Goal: Task Accomplishment & Management: Complete application form

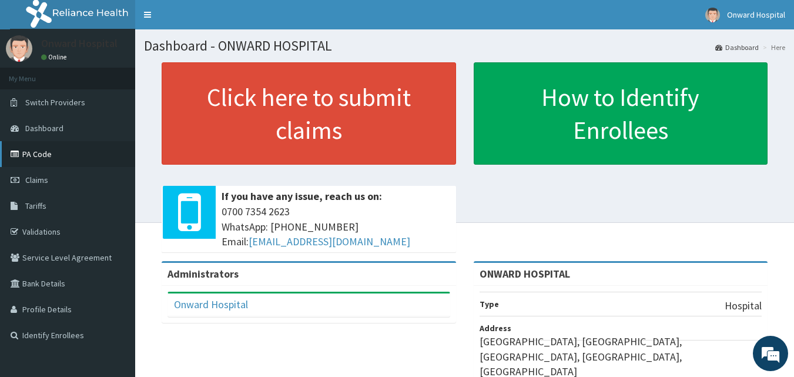
click at [35, 156] on link "PA Code" at bounding box center [67, 154] width 135 height 26
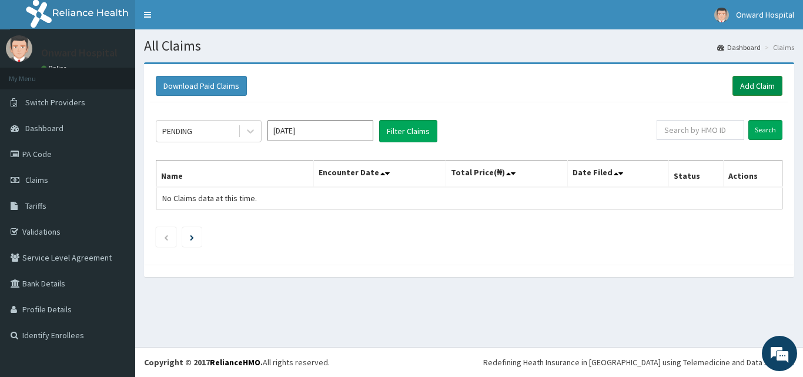
click at [758, 83] on link "Add Claim" at bounding box center [757, 86] width 50 height 20
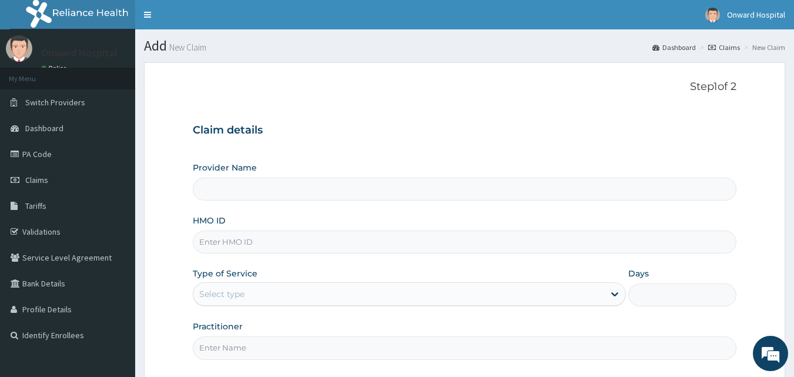
type input "ONWARD HOSPITAL"
click at [288, 248] on input "HMO ID" at bounding box center [465, 241] width 544 height 23
type input "ACT/10105/B"
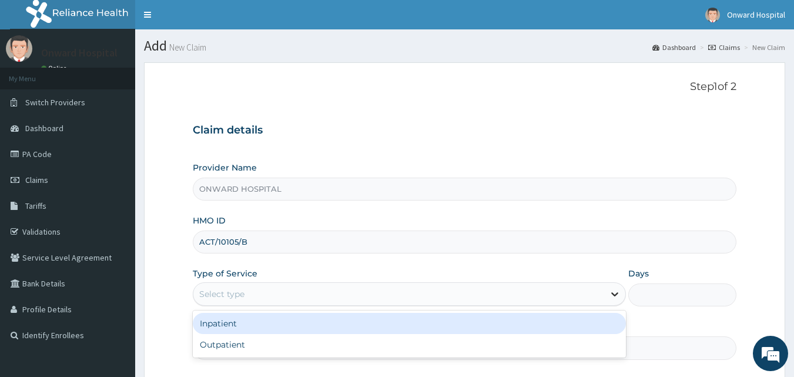
click at [605, 288] on div at bounding box center [614, 293] width 21 height 21
click at [387, 323] on div "Inpatient" at bounding box center [409, 323] width 433 height 21
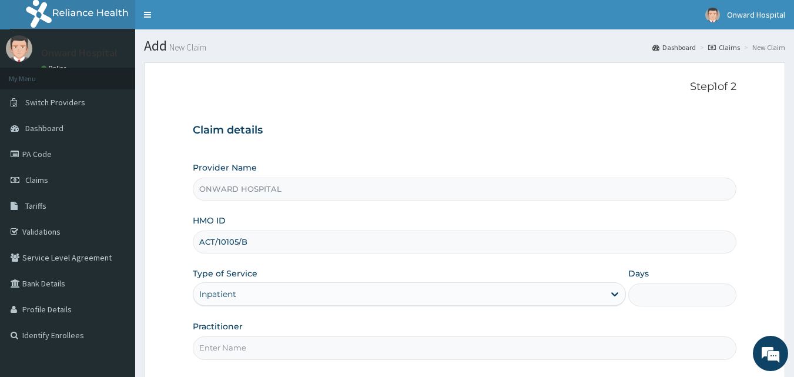
click at [680, 293] on input "Days" at bounding box center [682, 294] width 108 height 23
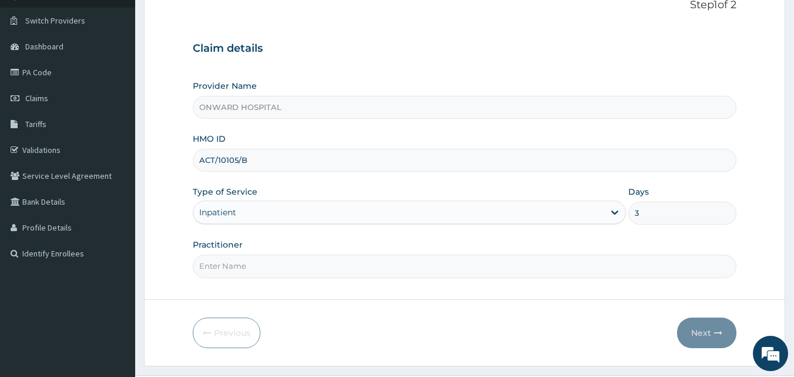
scroll to position [110, 0]
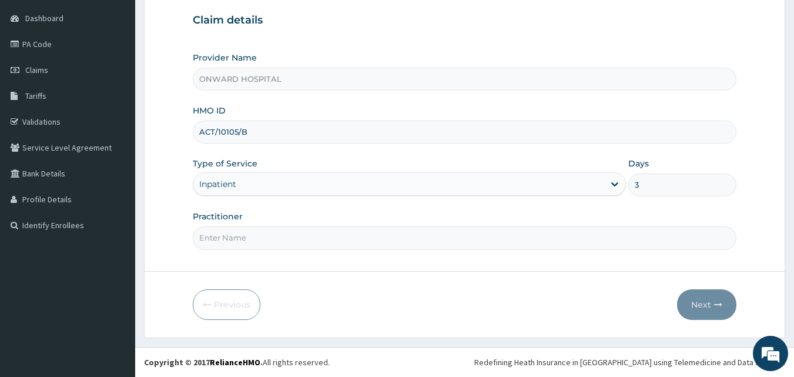
type input "3"
click at [268, 233] on input "Practitioner" at bounding box center [465, 237] width 544 height 23
type input "DR OLUWOLE"
click at [695, 304] on button "Next" at bounding box center [706, 304] width 59 height 31
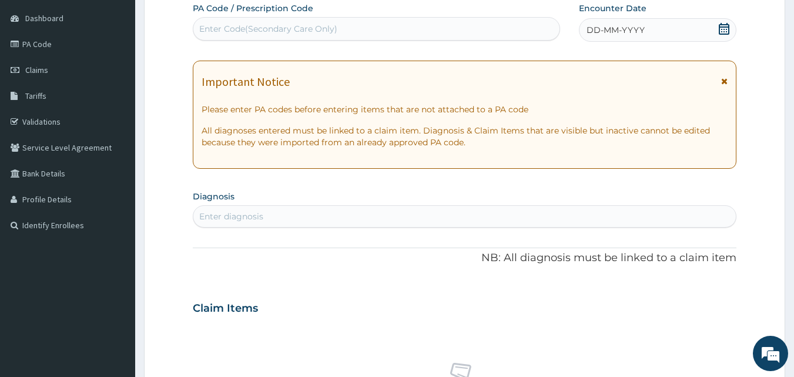
click at [308, 25] on div "Enter Code(Secondary Care Only)" at bounding box center [268, 29] width 138 height 12
type input "PA/58AA01"
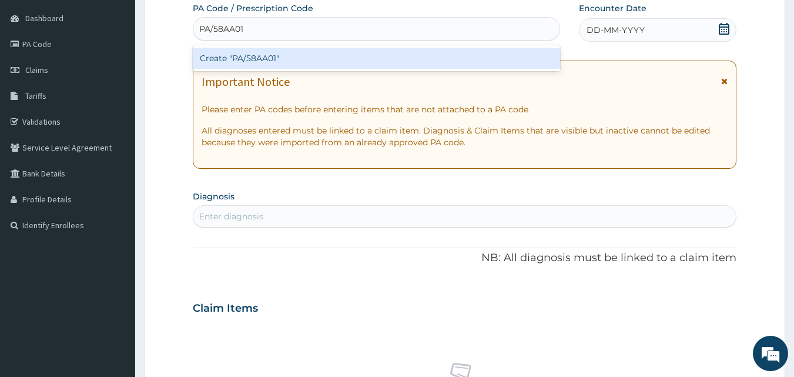
click at [306, 65] on div "Create "PA/58AA01"" at bounding box center [377, 58] width 368 height 21
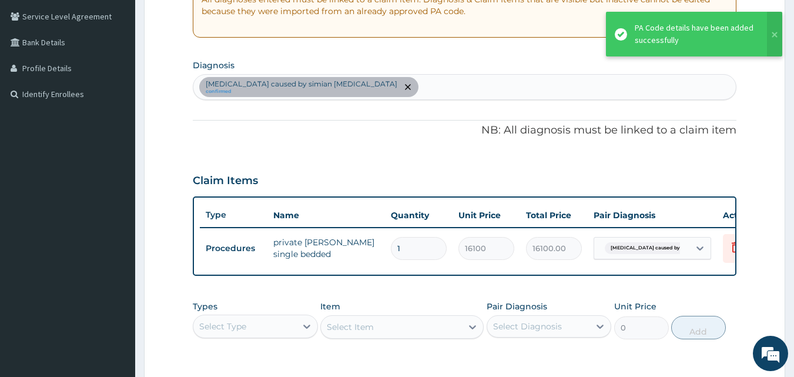
scroll to position [241, 0]
click at [406, 254] on input "1" at bounding box center [419, 247] width 56 height 23
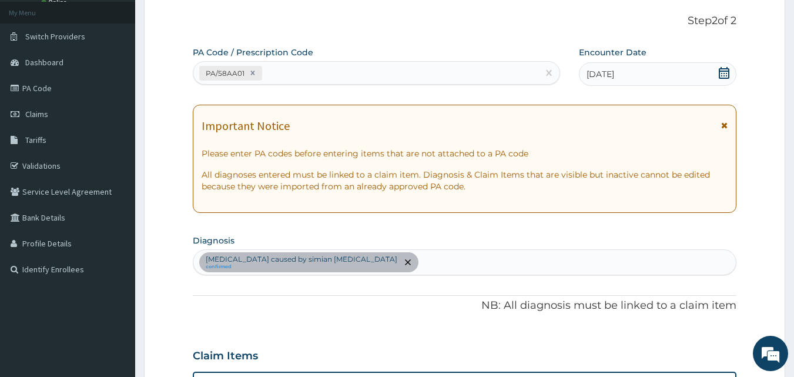
scroll to position [65, 0]
click at [294, 73] on div "PA/58AA01" at bounding box center [365, 73] width 345 height 19
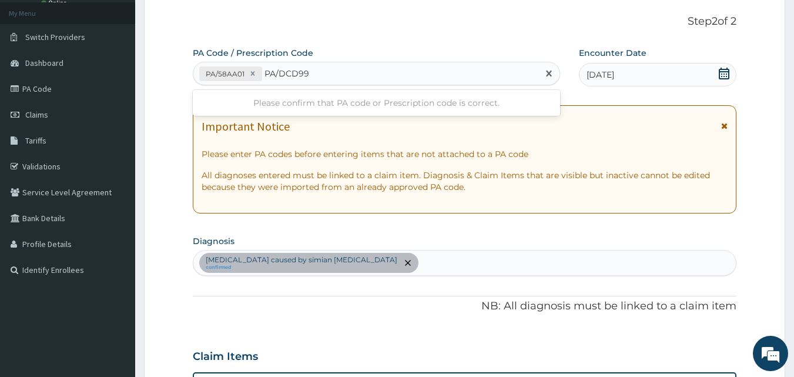
type input "PA/DCD996"
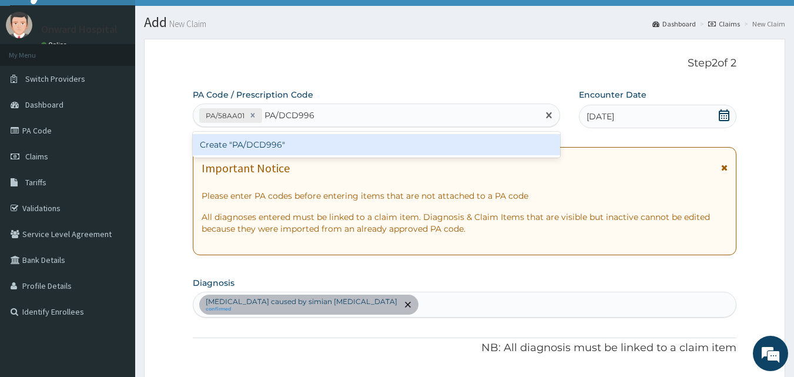
scroll to position [6, 0]
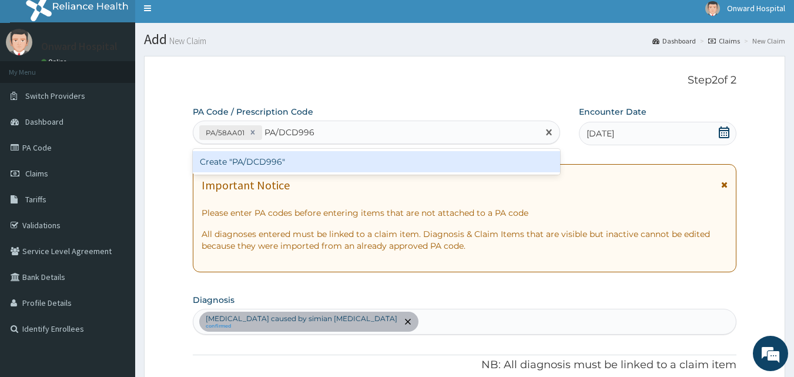
click at [313, 163] on div "Create "PA/DCD996"" at bounding box center [377, 161] width 368 height 21
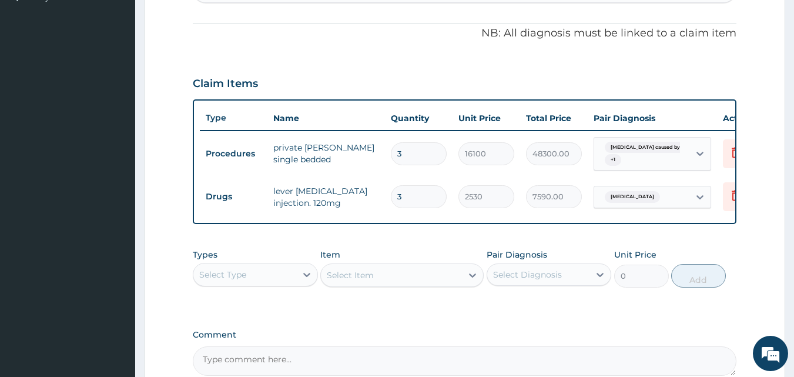
scroll to position [293, 0]
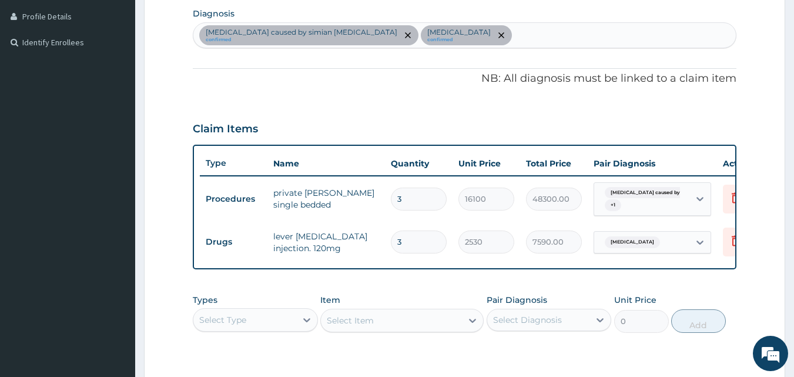
click at [484, 35] on div "Malaria caused by simian plasmodia confirmed Malaria confirmed" at bounding box center [464, 35] width 543 height 25
type input "typho"
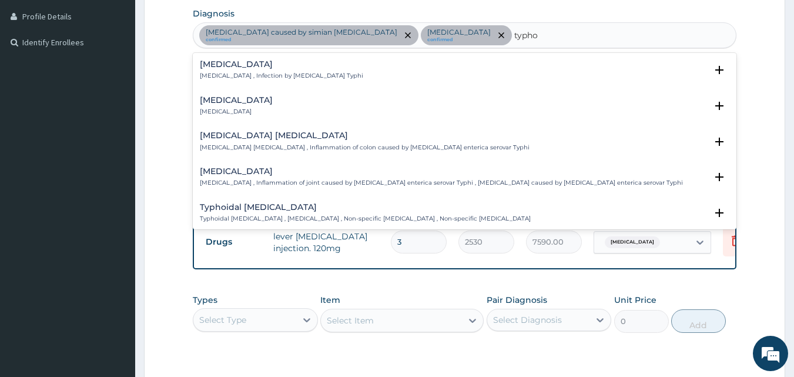
click at [301, 64] on h4 "Typhoid fever" at bounding box center [281, 64] width 163 height 9
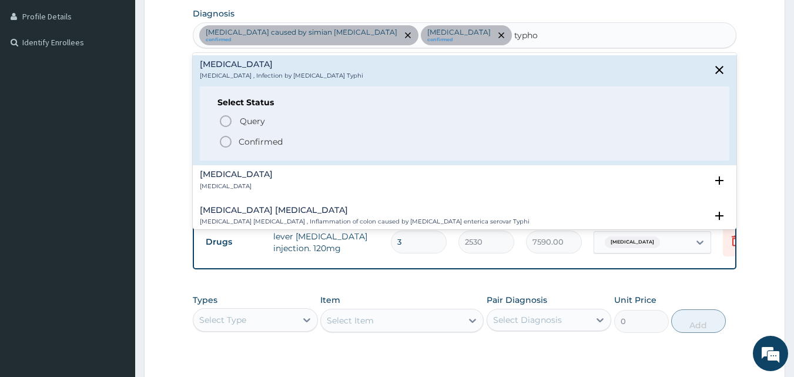
click at [227, 143] on icon "status option filled" at bounding box center [226, 142] width 14 height 14
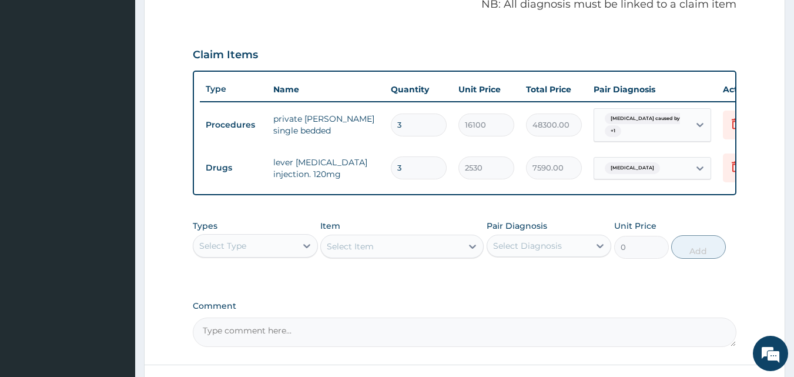
scroll to position [410, 0]
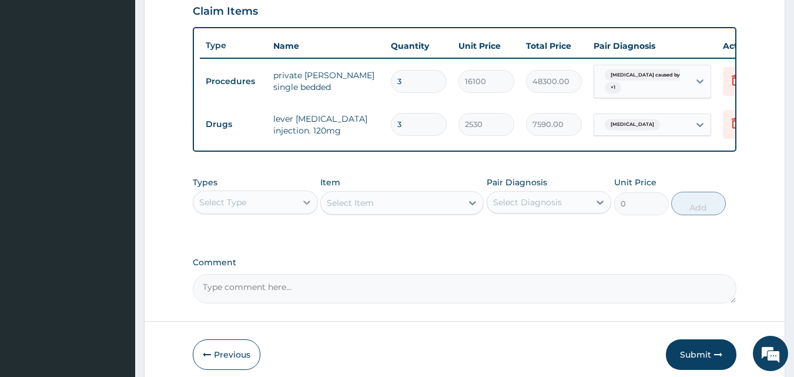
click at [299, 212] on div at bounding box center [306, 202] width 21 height 21
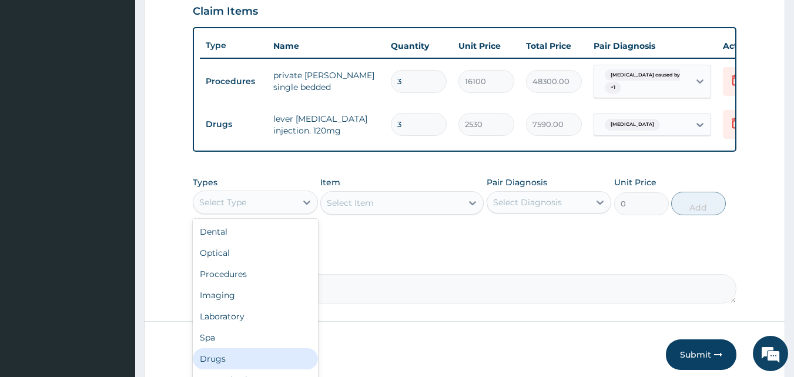
click at [229, 369] on div "Drugs" at bounding box center [255, 358] width 125 height 21
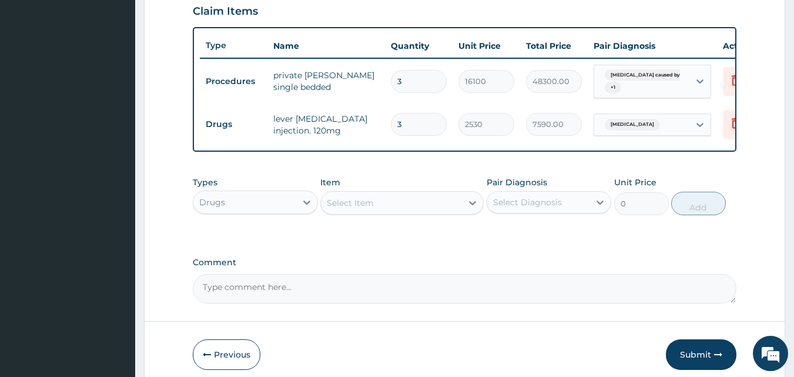
click at [428, 212] on div "Select Item" at bounding box center [391, 202] width 141 height 19
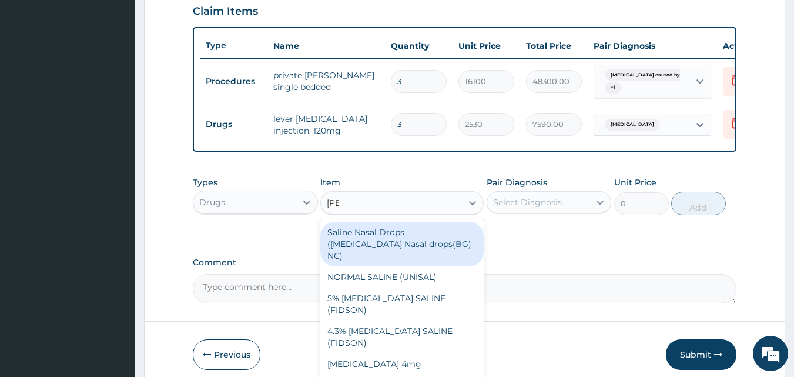
type input "sali"
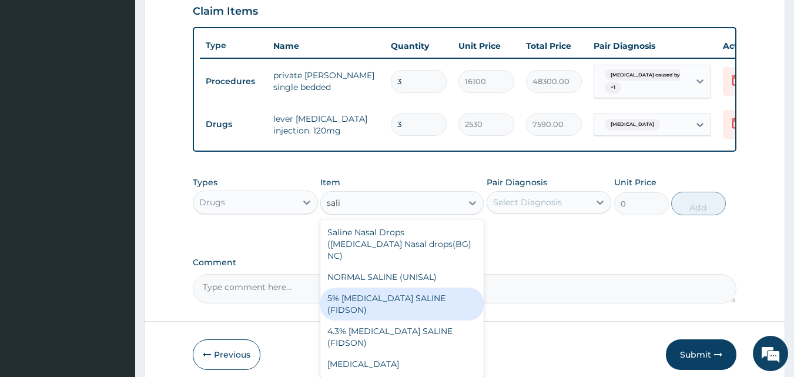
click at [398, 298] on div "5% DEXTROSE SALINE (FIDSON)" at bounding box center [401, 303] width 163 height 33
type input "1897.5"
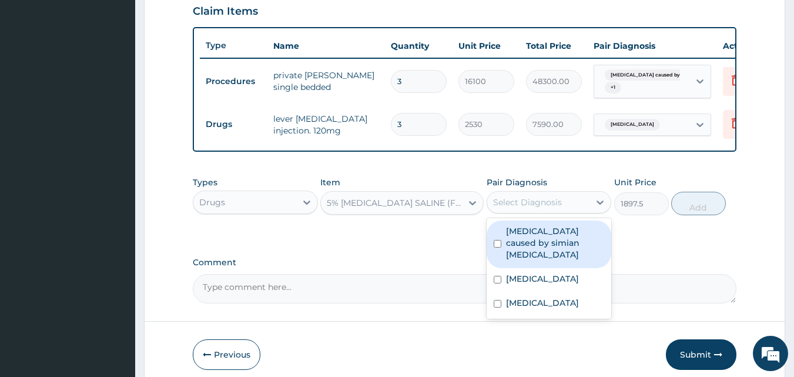
click at [525, 206] on div "Select Diagnosis" at bounding box center [527, 202] width 69 height 12
click at [494, 247] on input "checkbox" at bounding box center [498, 244] width 8 height 8
checkbox input "true"
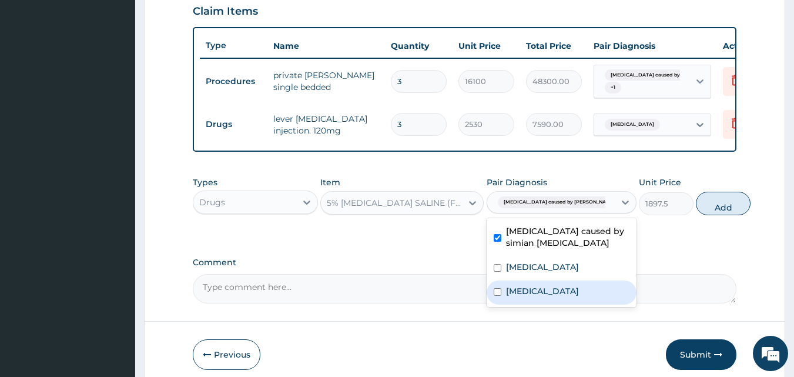
click at [500, 296] on input "checkbox" at bounding box center [498, 292] width 8 height 8
checkbox input "true"
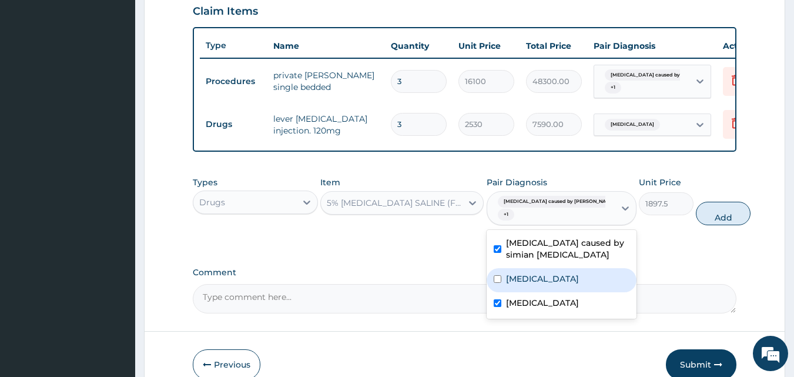
click at [495, 283] on input "checkbox" at bounding box center [498, 279] width 8 height 8
checkbox input "true"
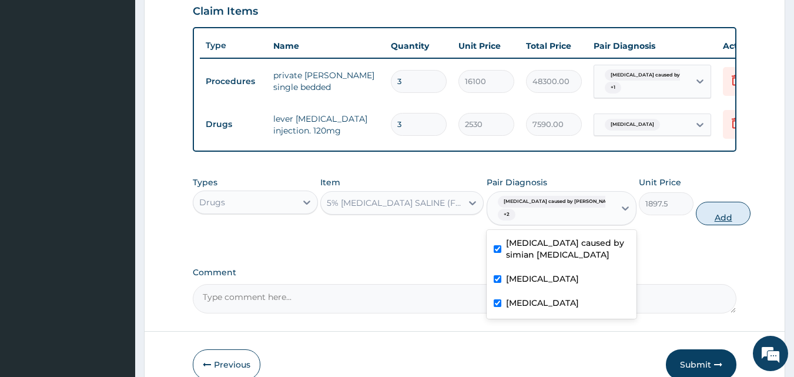
click at [696, 223] on button "Add" at bounding box center [723, 214] width 55 height 24
type input "0"
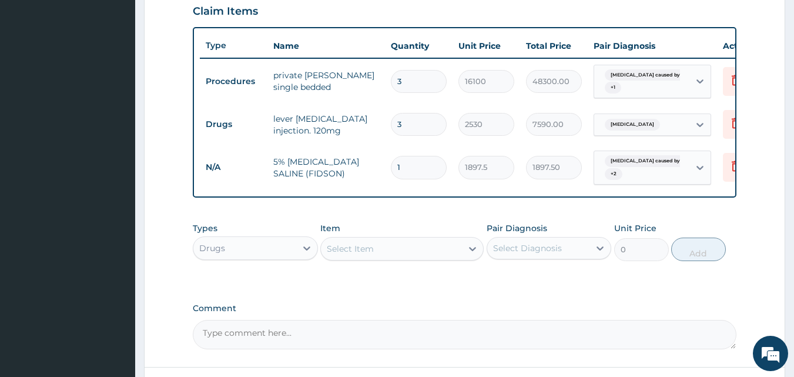
click at [392, 258] on div "Select Item" at bounding box center [391, 248] width 141 height 19
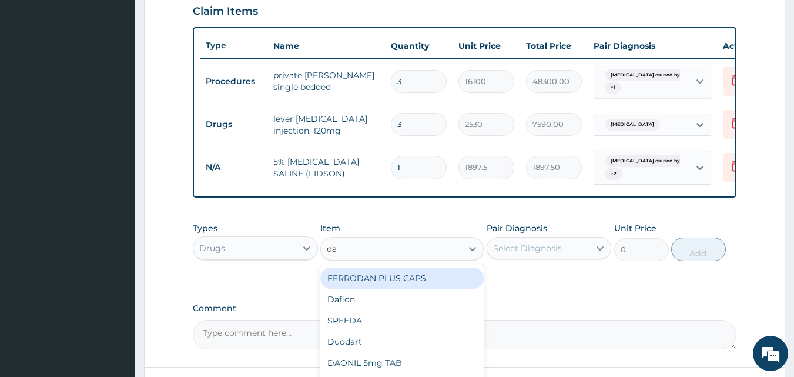
type input "dar"
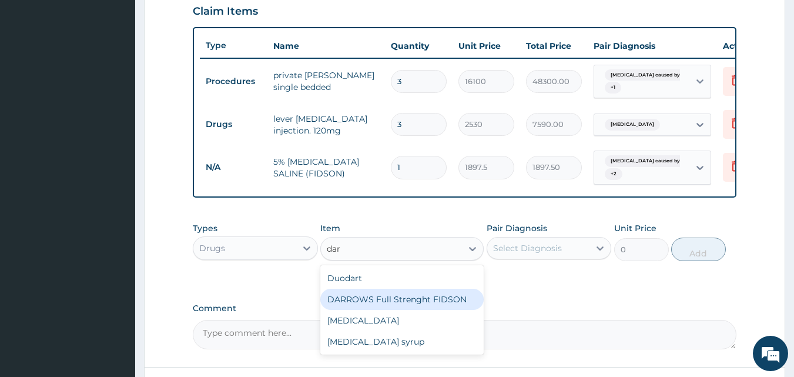
click at [407, 309] on div "DARROWS Full Strenght FIDSON" at bounding box center [401, 298] width 163 height 21
type input "1897.5"
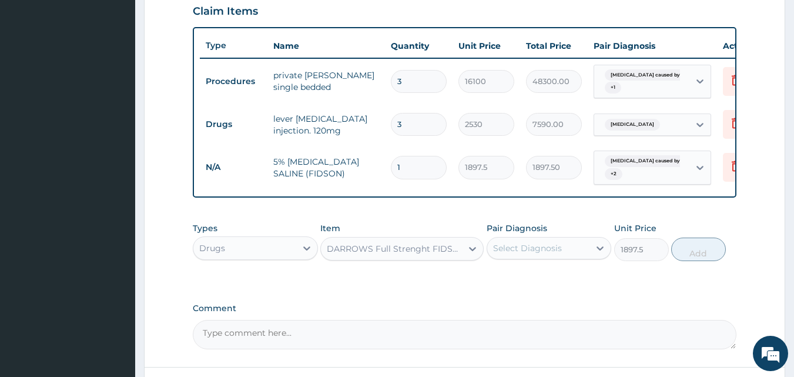
click at [559, 251] on div "Select Diagnosis" at bounding box center [527, 248] width 69 height 12
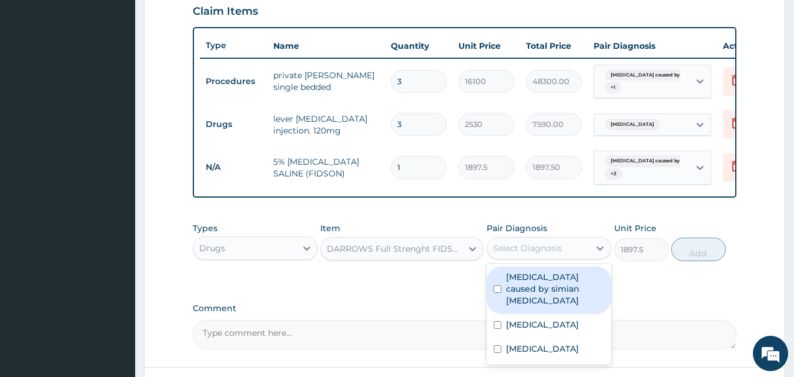
click at [496, 291] on input "checkbox" at bounding box center [498, 289] width 8 height 8
checkbox input "true"
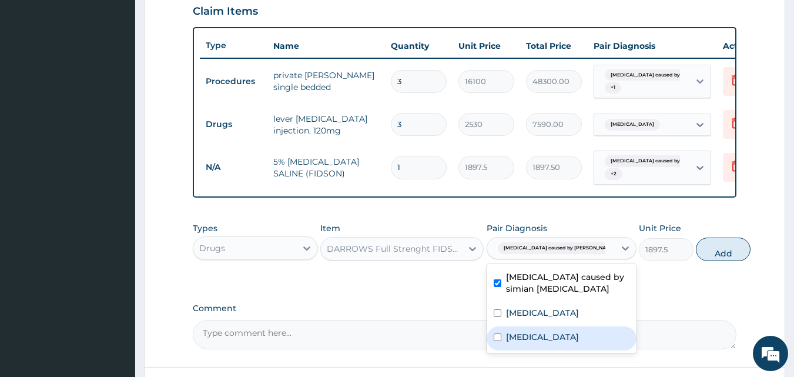
click at [496, 350] on div "Typhoid fever" at bounding box center [562, 338] width 150 height 24
checkbox input "true"
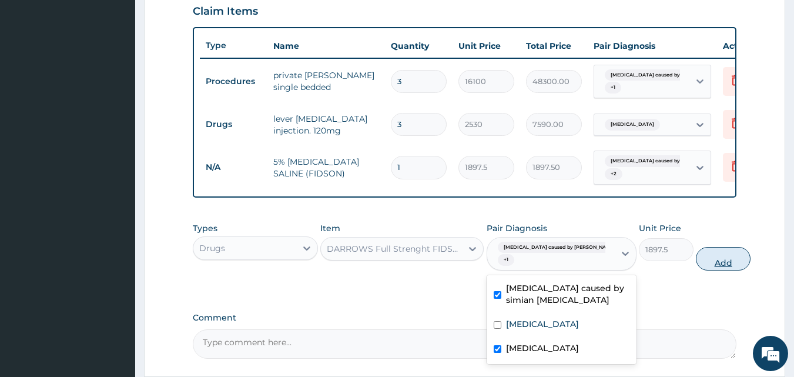
click at [696, 270] on button "Add" at bounding box center [723, 259] width 55 height 24
type input "0"
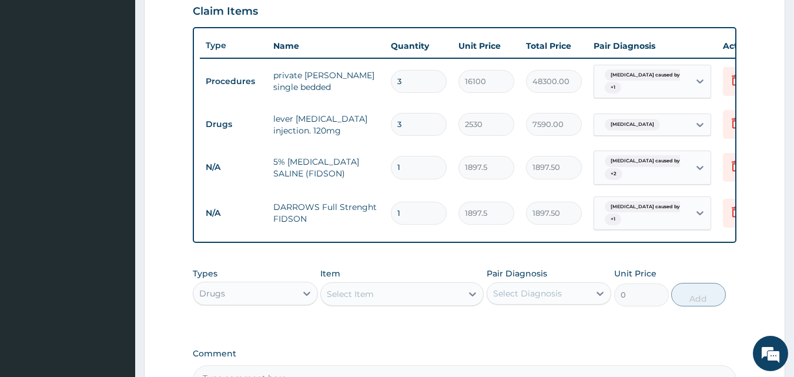
drag, startPoint x: 408, startPoint y: 170, endPoint x: 394, endPoint y: 169, distance: 13.6
click at [394, 169] on input "1" at bounding box center [419, 167] width 56 height 23
type input "2"
type input "3795.00"
type input "2"
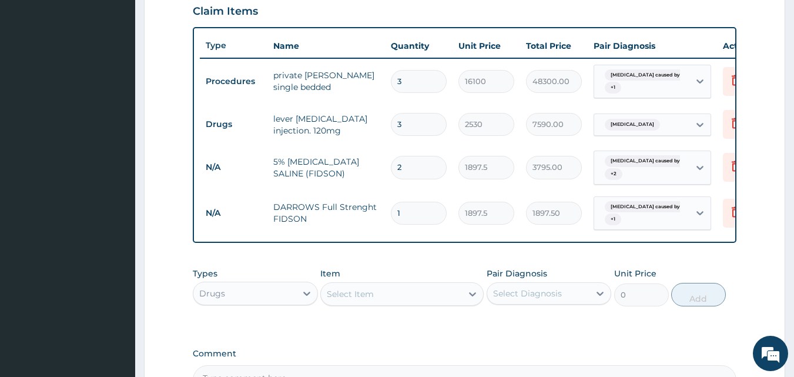
click at [358, 300] on div "Select Item" at bounding box center [350, 294] width 47 height 12
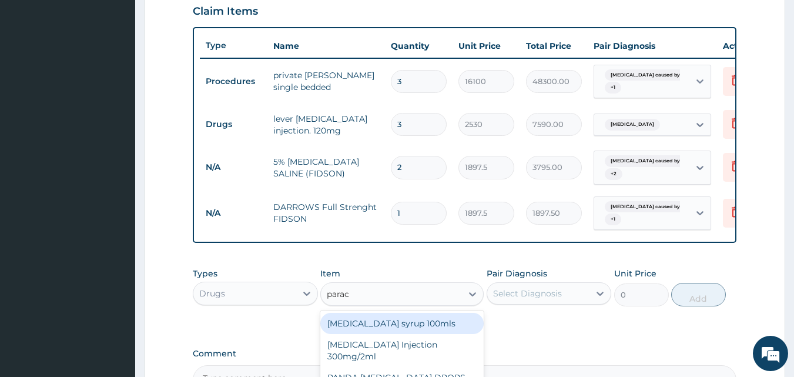
type input "parace"
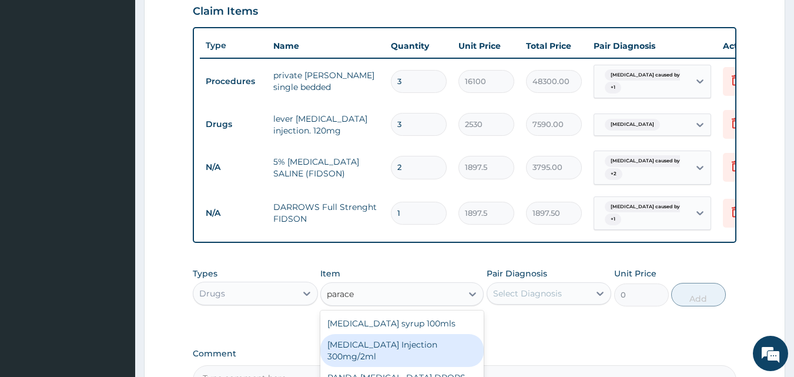
click at [400, 353] on div "PARACETAMOL Injection 300mg/2ml" at bounding box center [401, 350] width 163 height 33
type input "278.3"
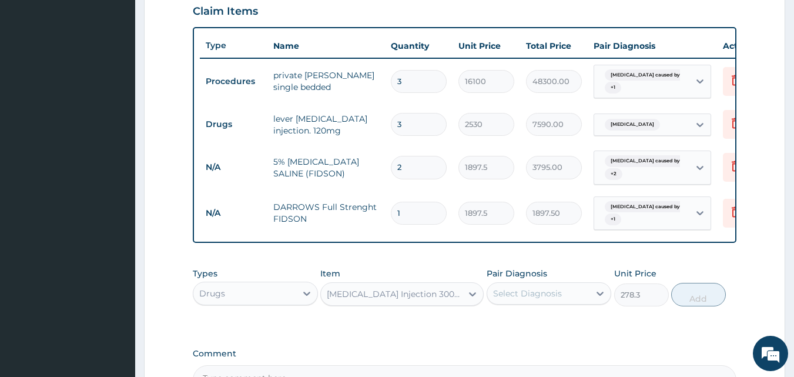
click at [518, 299] on div "Select Diagnosis" at bounding box center [527, 293] width 69 height 12
click at [540, 299] on div "Select Diagnosis" at bounding box center [527, 293] width 69 height 12
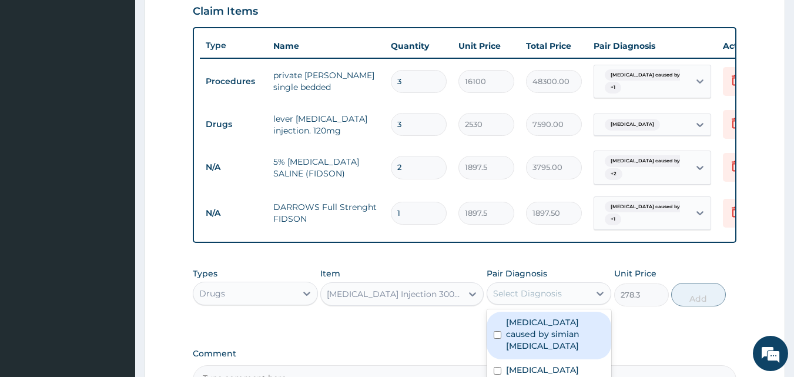
click at [520, 331] on label "Malaria caused by simian plasmodia" at bounding box center [555, 333] width 99 height 35
checkbox input "true"
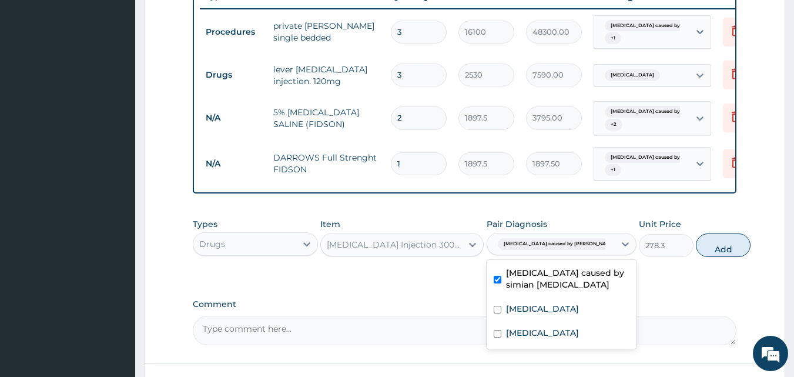
scroll to position [528, 0]
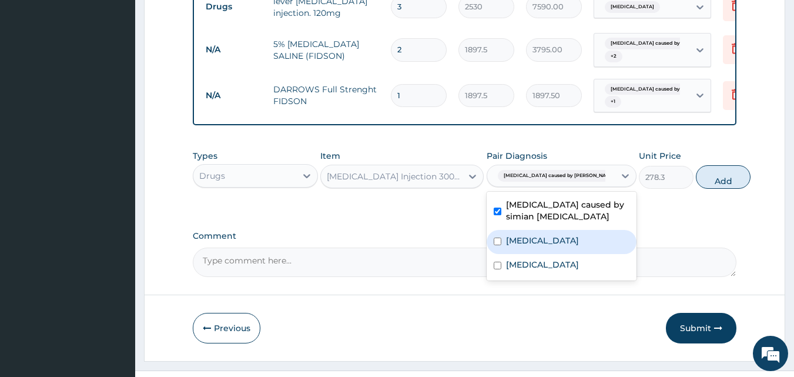
click at [498, 245] on input "checkbox" at bounding box center [498, 241] width 8 height 8
checkbox input "true"
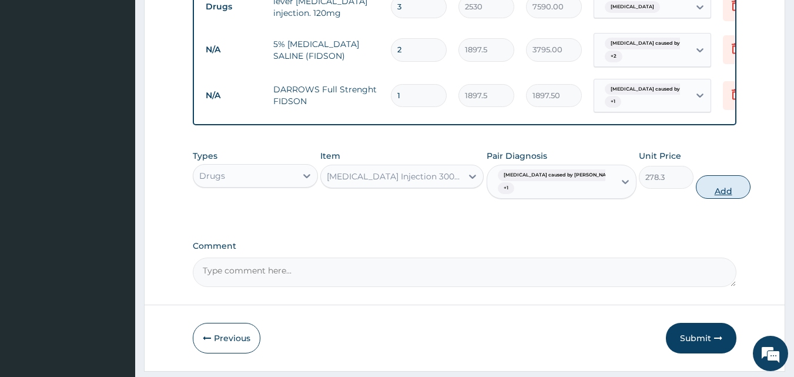
click at [696, 199] on button "Add" at bounding box center [723, 187] width 55 height 24
type input "0"
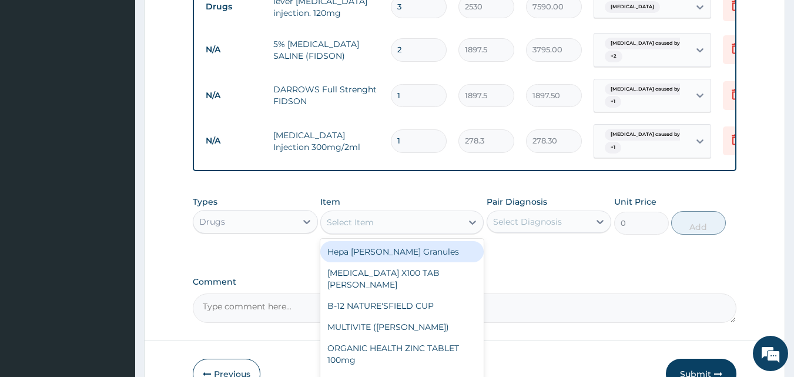
click at [370, 228] on div "Select Item" at bounding box center [350, 222] width 47 height 12
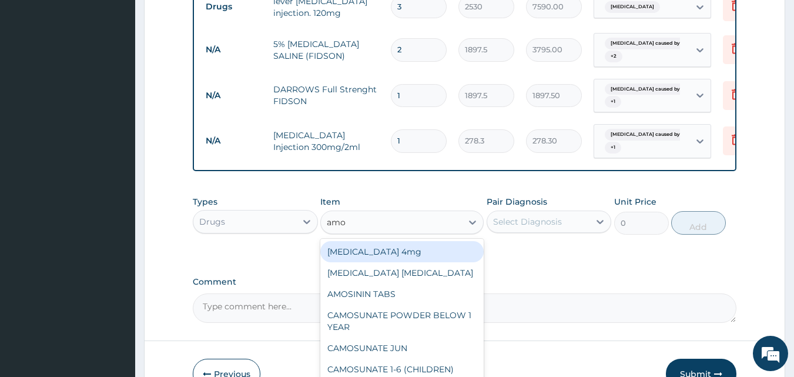
type input "amox"
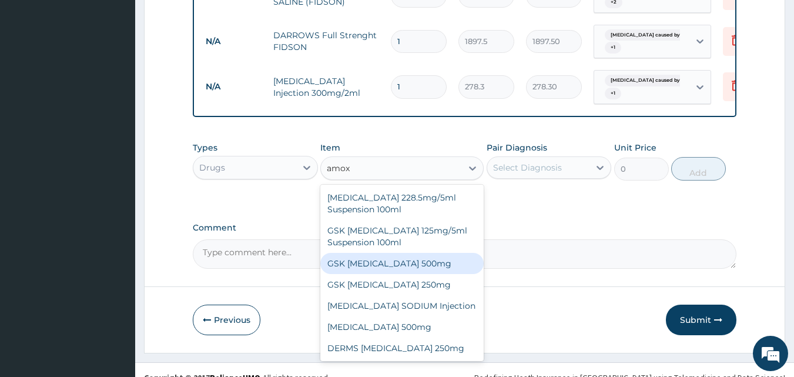
scroll to position [606, 0]
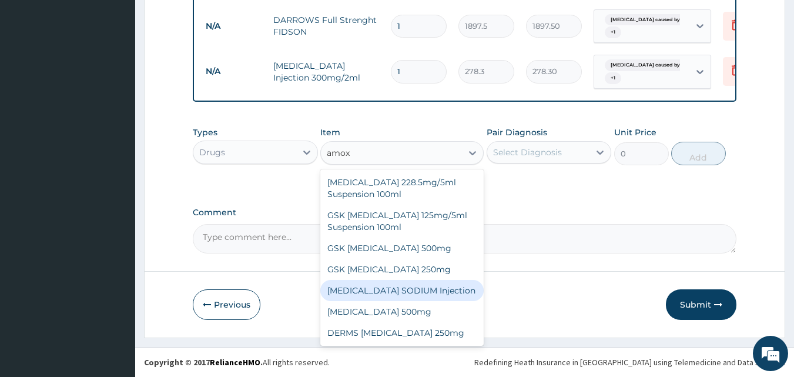
click at [410, 286] on div "AMOXICILLIN SODIUM Injection" at bounding box center [401, 290] width 163 height 21
type input "632.5"
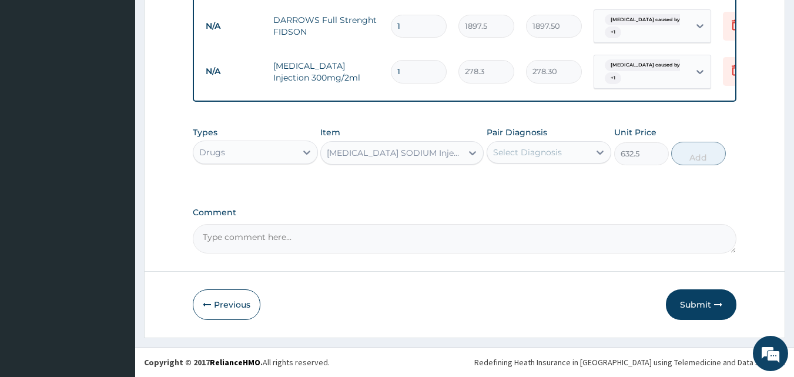
click at [535, 154] on div "Select Diagnosis" at bounding box center [527, 152] width 69 height 12
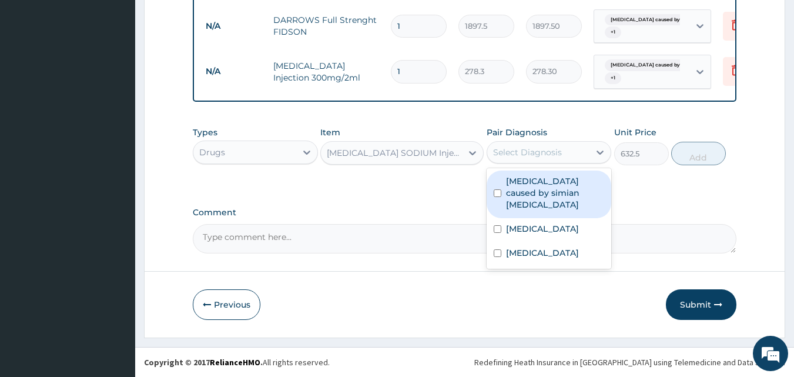
click at [512, 180] on label "Malaria caused by simian plasmodia" at bounding box center [555, 192] width 99 height 35
checkbox input "true"
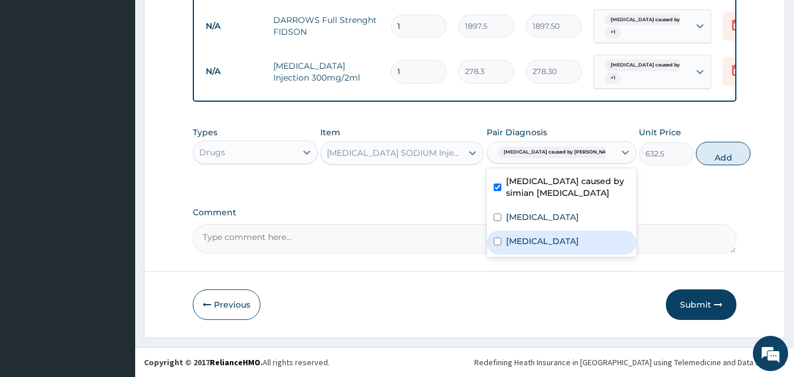
click at [496, 240] on input "checkbox" at bounding box center [498, 241] width 8 height 8
checkbox input "true"
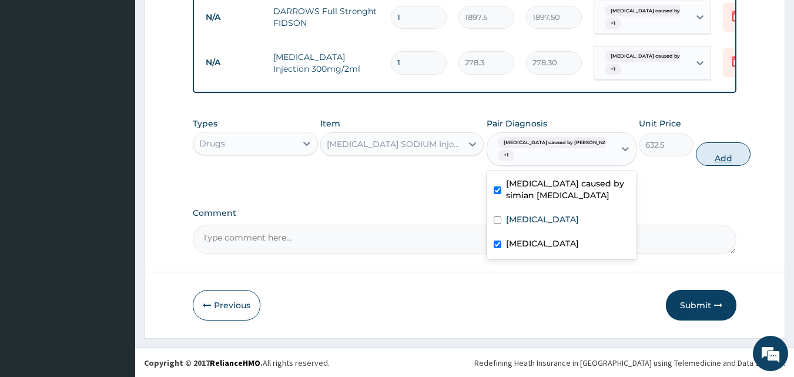
click at [696, 166] on button "Add" at bounding box center [723, 154] width 55 height 24
type input "0"
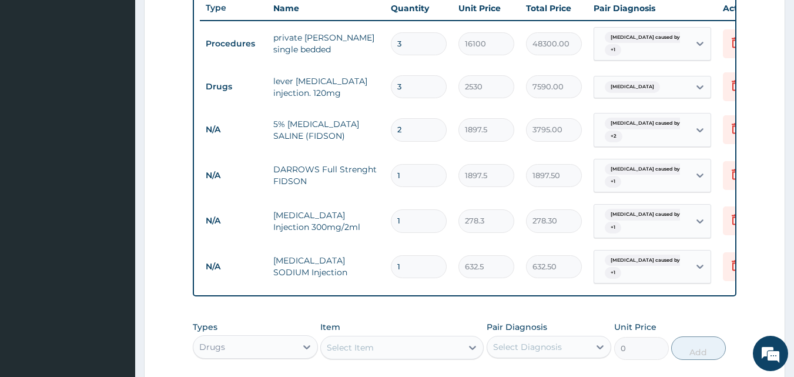
scroll to position [488, 0]
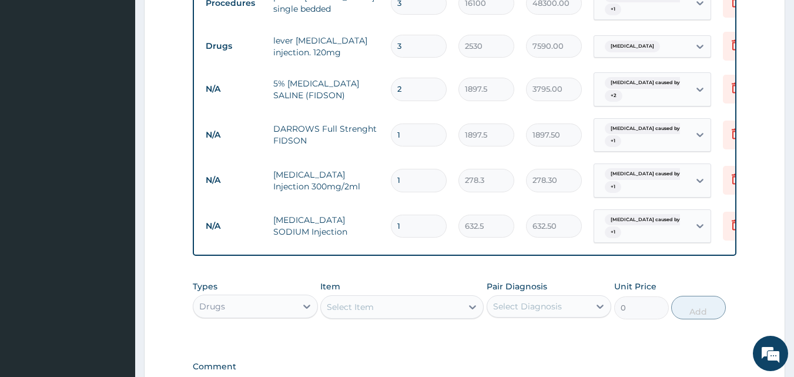
click at [363, 313] on div "Select Item" at bounding box center [350, 307] width 47 height 12
type input "amit"
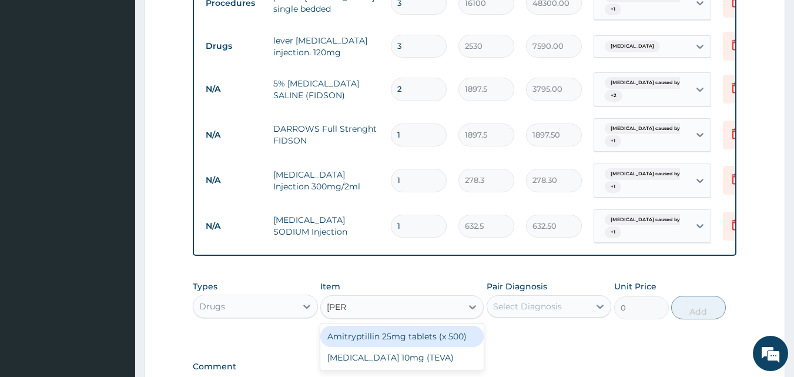
click at [368, 346] on div "Amitryptillin 25mg tablets (x 500)" at bounding box center [401, 336] width 163 height 21
type input "50.6"
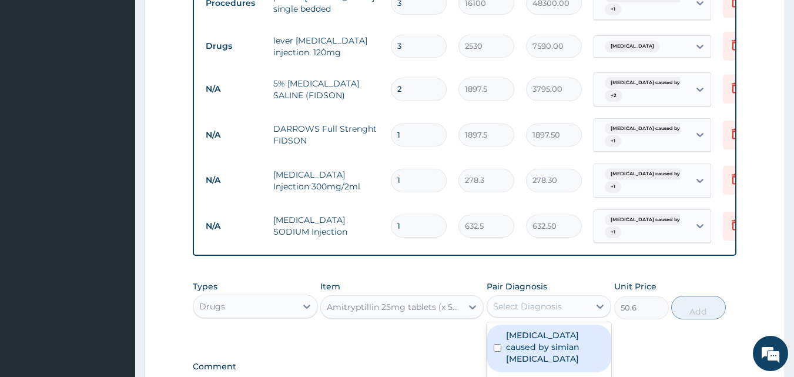
click at [540, 312] on div "Select Diagnosis" at bounding box center [527, 306] width 69 height 12
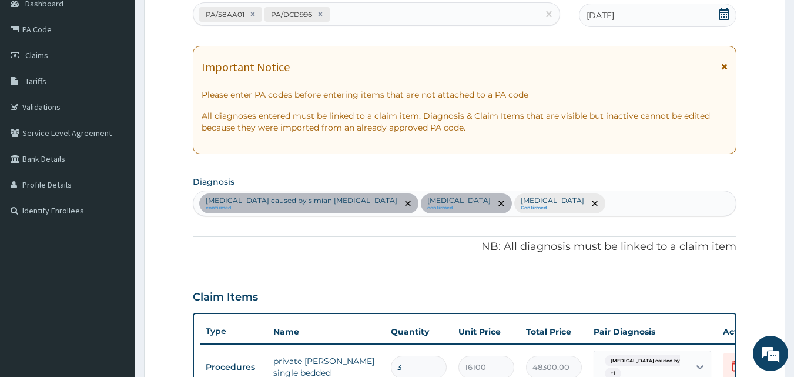
scroll to position [63, 0]
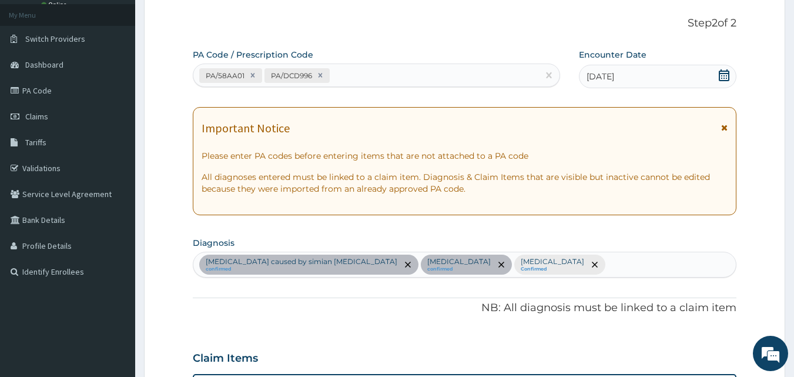
click at [519, 276] on div "Malaria caused by simian plasmodia confirmed Malaria confirmed Typhoid fever Co…" at bounding box center [464, 264] width 543 height 25
type input "insom"
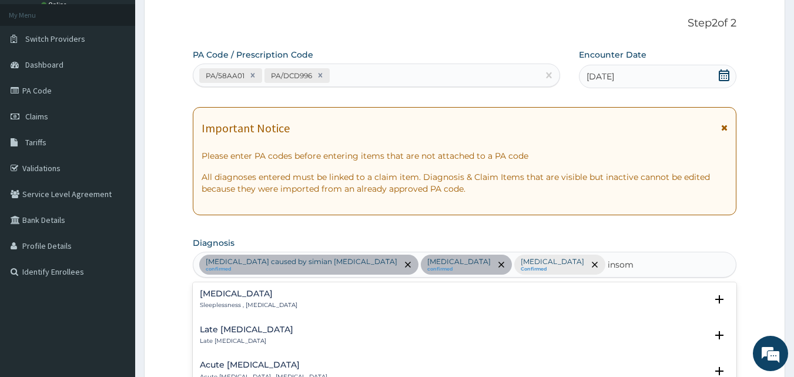
click at [227, 294] on h4 "Insomnia" at bounding box center [249, 293] width 98 height 9
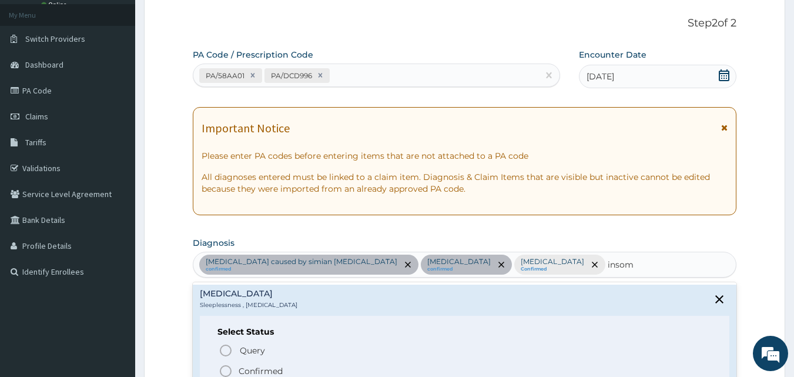
click at [223, 369] on icon "status option filled" at bounding box center [226, 371] width 14 height 14
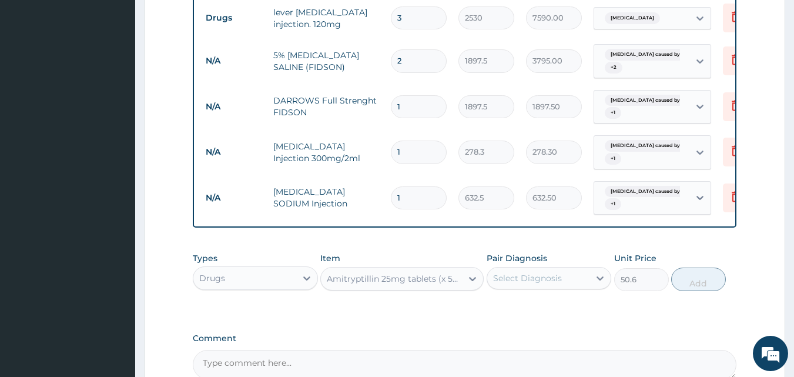
scroll to position [651, 0]
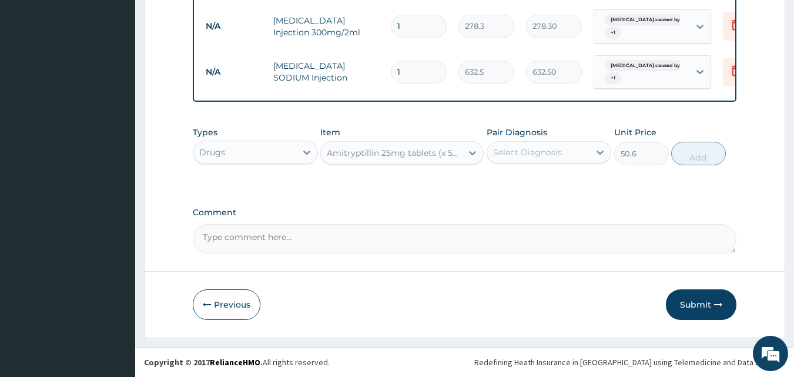
click at [514, 149] on div "Select Diagnosis" at bounding box center [527, 152] width 69 height 12
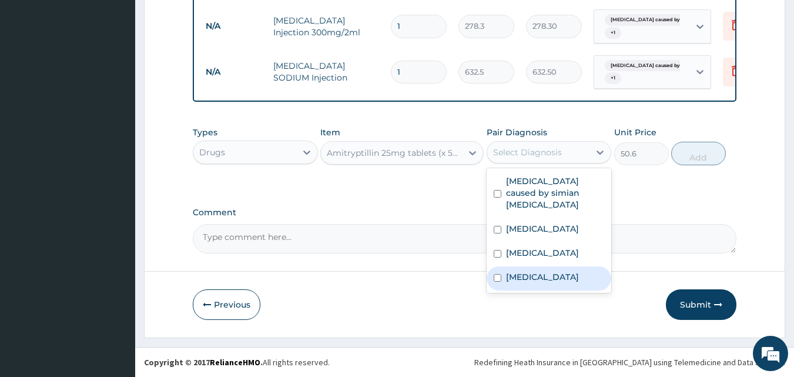
click at [509, 271] on label "Insomnia" at bounding box center [542, 277] width 73 height 12
checkbox input "true"
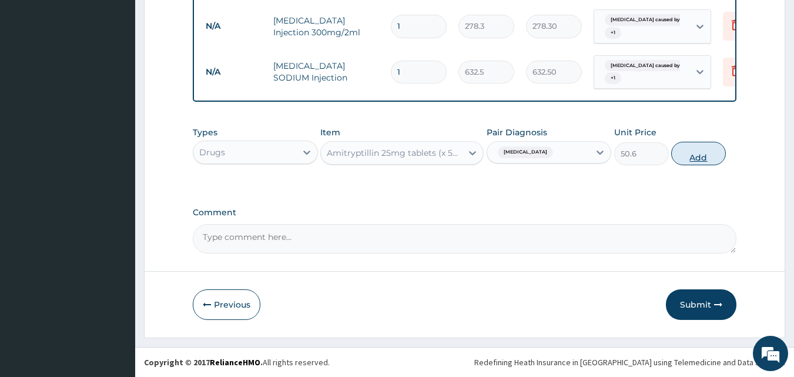
click at [695, 156] on button "Add" at bounding box center [698, 154] width 55 height 24
type input "0"
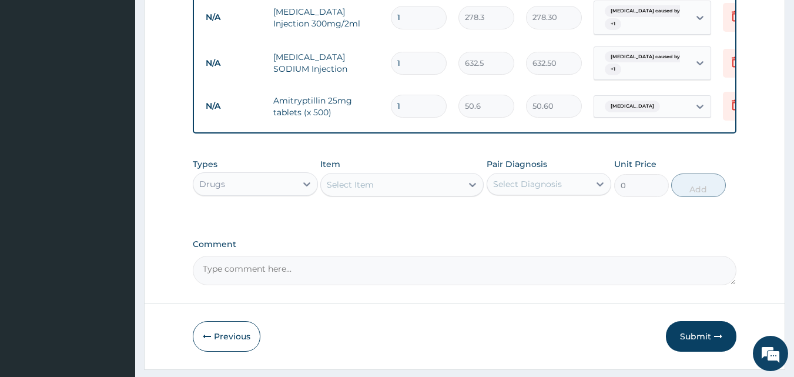
click at [371, 190] on div "Select Item" at bounding box center [350, 185] width 47 height 12
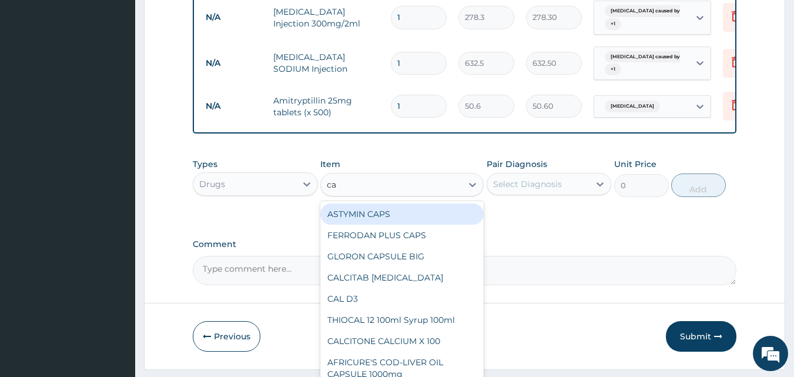
type input "cam"
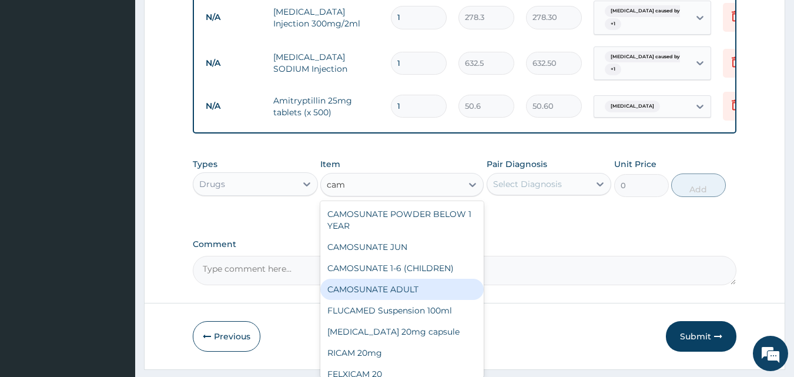
click at [410, 297] on div "CAMOSUNATE ADULT" at bounding box center [401, 289] width 163 height 21
type input "189.75"
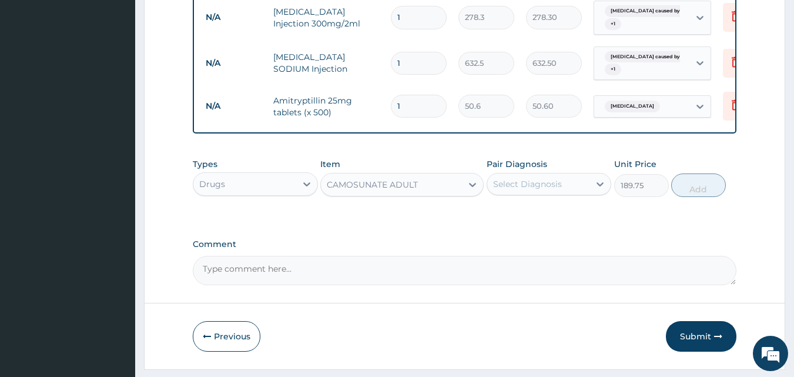
click at [540, 184] on div "Select Diagnosis" at bounding box center [538, 184] width 103 height 19
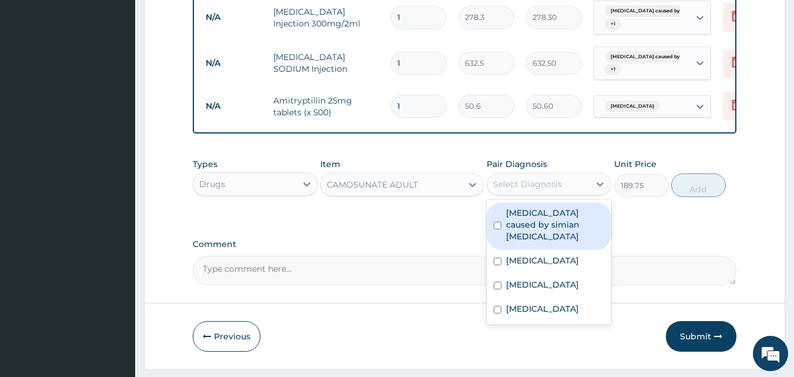
click at [495, 226] on input "checkbox" at bounding box center [498, 226] width 8 height 8
checkbox input "true"
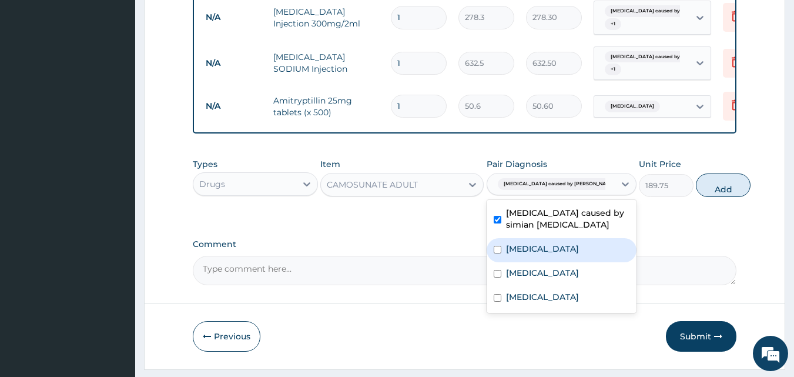
click at [497, 253] on input "checkbox" at bounding box center [498, 250] width 8 height 8
checkbox input "true"
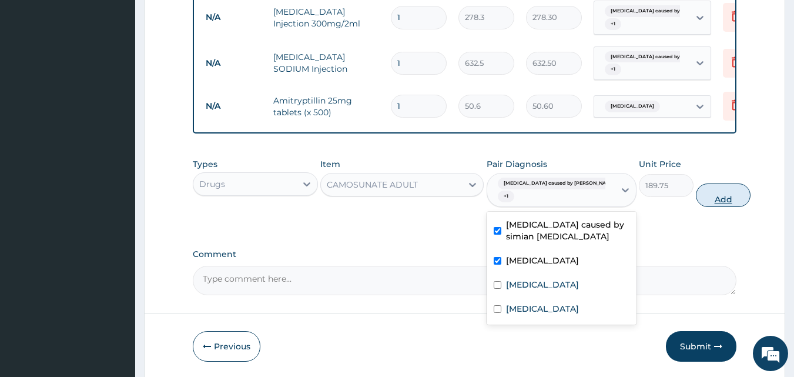
click at [699, 207] on button "Add" at bounding box center [723, 195] width 55 height 24
type input "0"
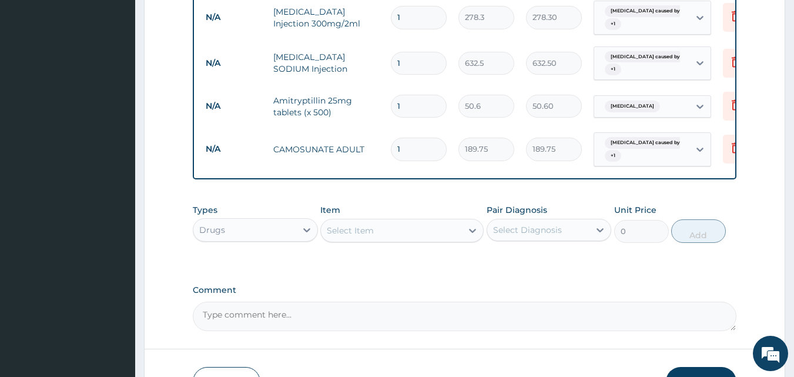
click at [378, 240] on div "Select Item" at bounding box center [391, 230] width 141 height 19
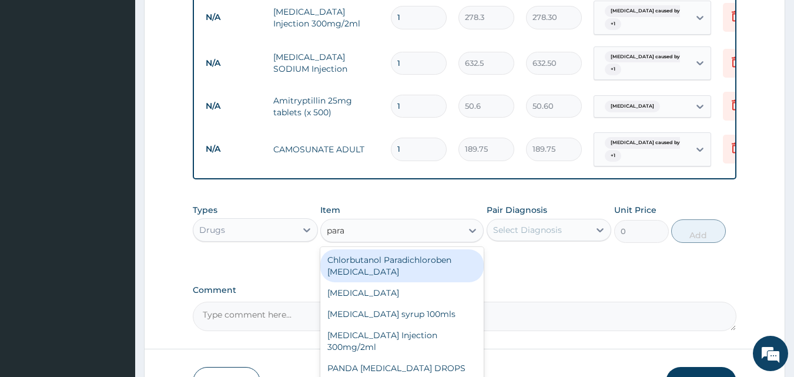
type input "parac"
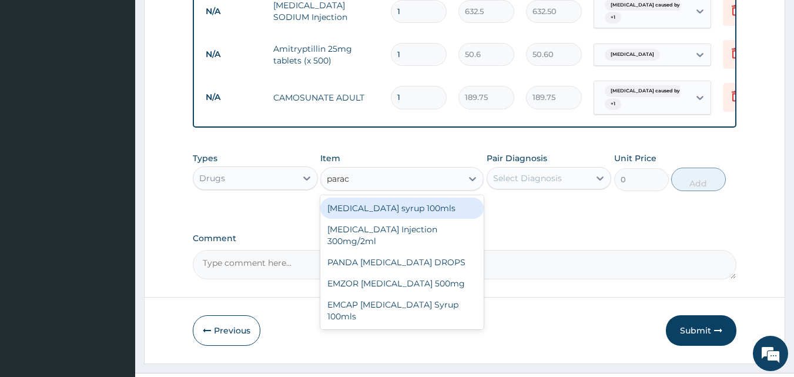
scroll to position [710, 0]
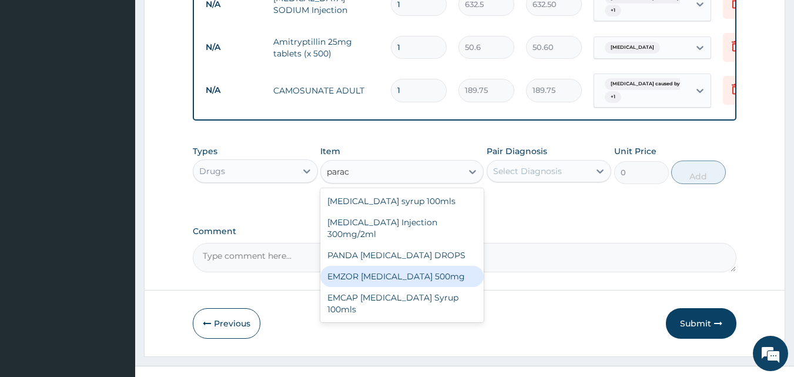
click at [439, 286] on div "EMZOR PARACETAMOL 500mg" at bounding box center [401, 276] width 163 height 21
type input "25.3"
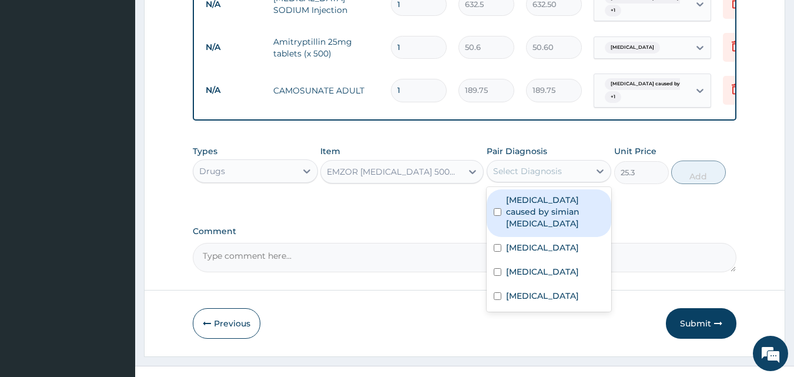
click at [522, 171] on div "Select Diagnosis" at bounding box center [538, 171] width 103 height 19
click at [498, 210] on div "Malaria caused by simian plasmodia" at bounding box center [549, 213] width 125 height 48
checkbox input "true"
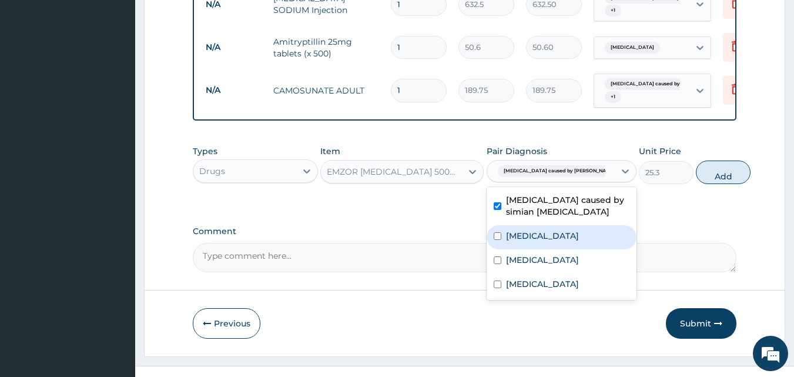
click at [494, 240] on input "checkbox" at bounding box center [498, 236] width 8 height 8
checkbox input "true"
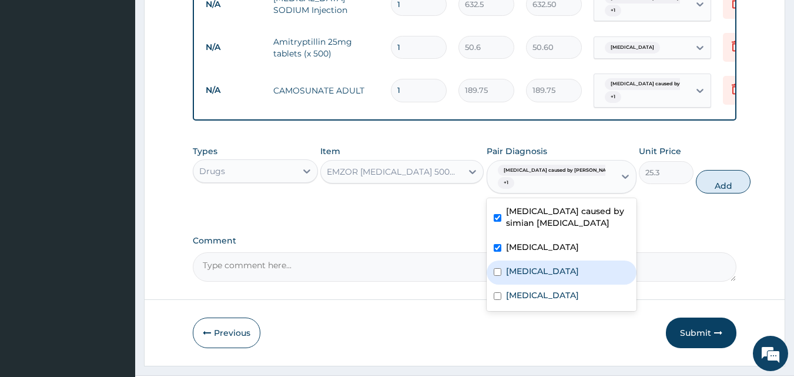
click at [495, 276] on input "checkbox" at bounding box center [498, 272] width 8 height 8
checkbox input "true"
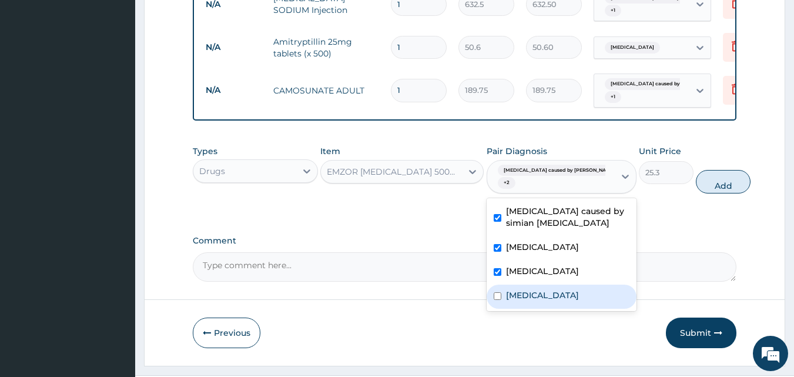
click at [496, 300] on input "checkbox" at bounding box center [498, 296] width 8 height 8
checkbox input "true"
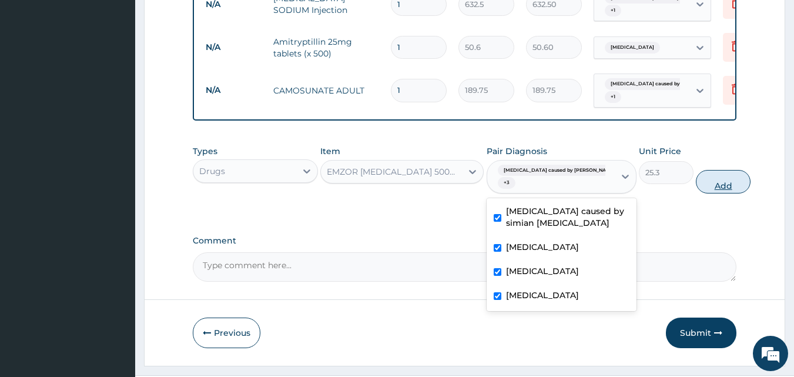
click at [702, 193] on button "Add" at bounding box center [723, 182] width 55 height 24
type input "0"
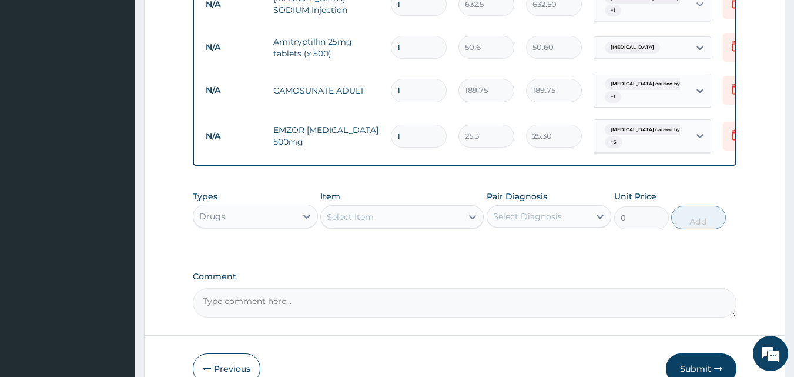
type input "18"
type input "455.40"
type input "18"
click at [401, 222] on div "Select Item" at bounding box center [391, 216] width 141 height 19
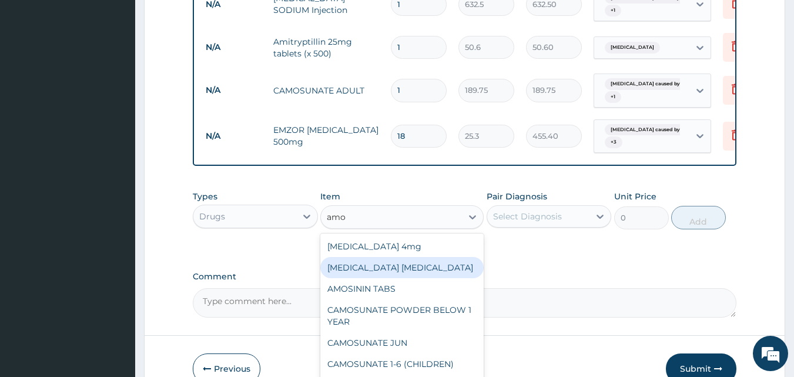
type input "amox"
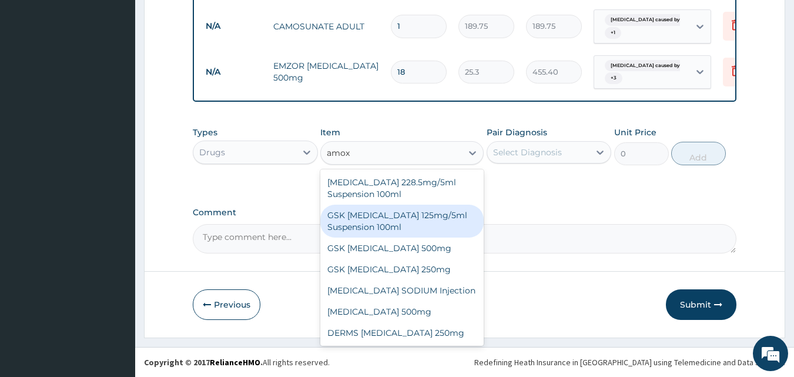
scroll to position [783, 0]
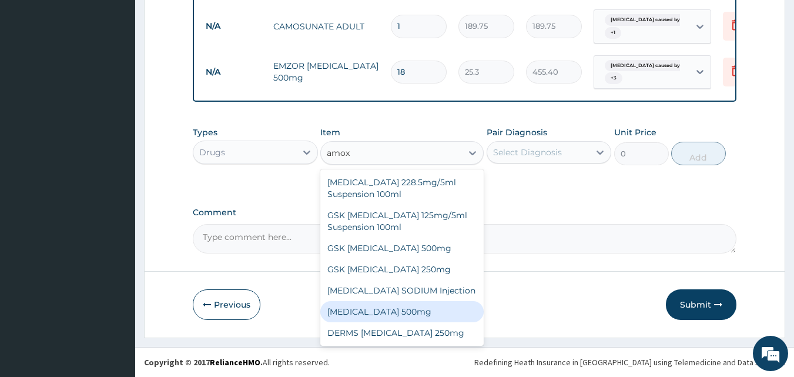
click at [424, 311] on div "AMOXICILLIN 500mg" at bounding box center [401, 311] width 163 height 21
type input "75.9"
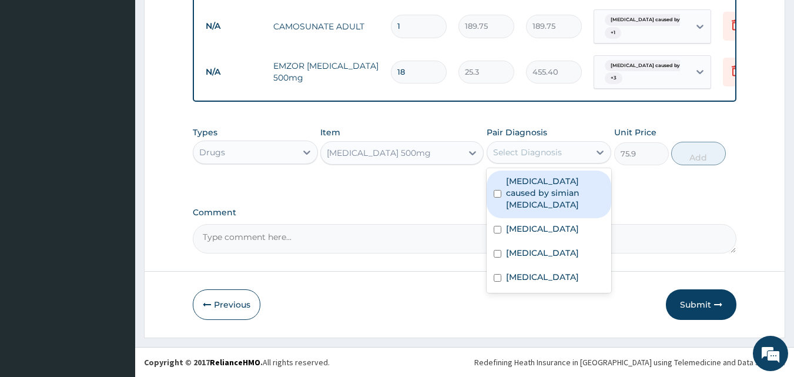
click at [508, 150] on div "Select Diagnosis" at bounding box center [527, 152] width 69 height 12
click at [498, 190] on input "checkbox" at bounding box center [498, 194] width 8 height 8
checkbox input "true"
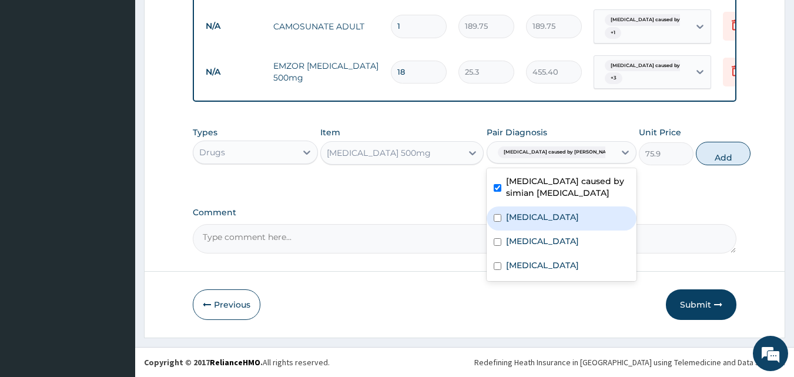
click at [494, 221] on input "checkbox" at bounding box center [498, 218] width 8 height 8
checkbox input "true"
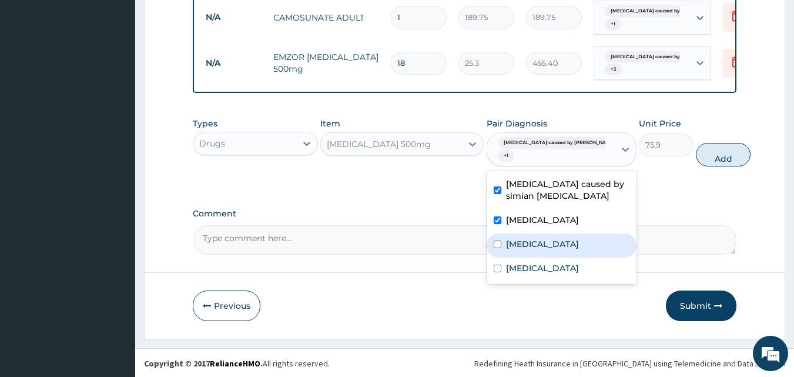
click at [494, 248] on input "checkbox" at bounding box center [498, 244] width 8 height 8
checkbox input "true"
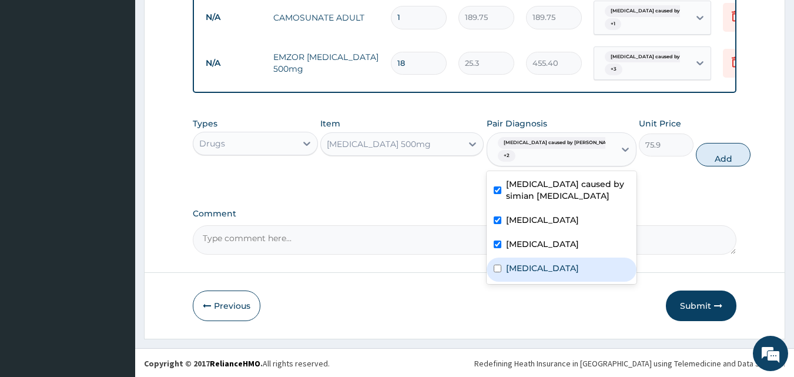
click at [498, 272] on input "checkbox" at bounding box center [498, 268] width 8 height 8
checkbox input "true"
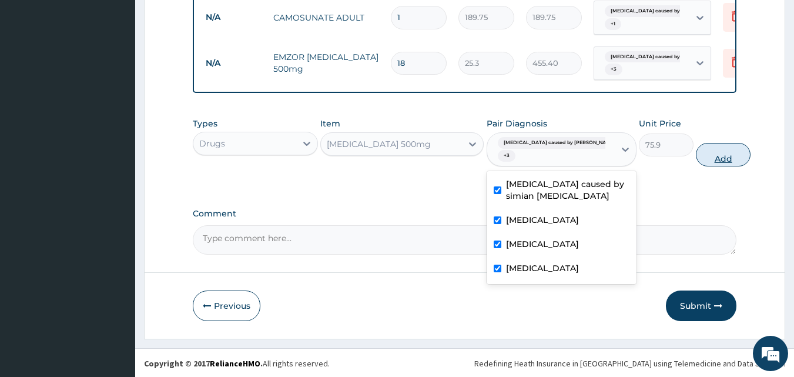
click at [696, 165] on button "Add" at bounding box center [723, 155] width 55 height 24
type input "0"
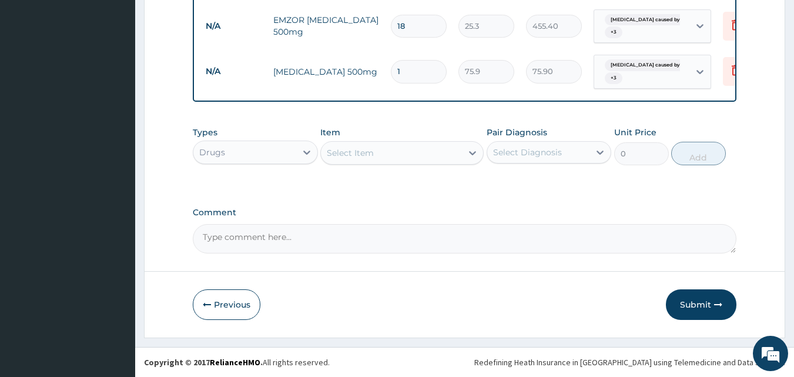
scroll to position [828, 0]
type input "15"
type input "1138.50"
type input "16"
type input "1214.40"
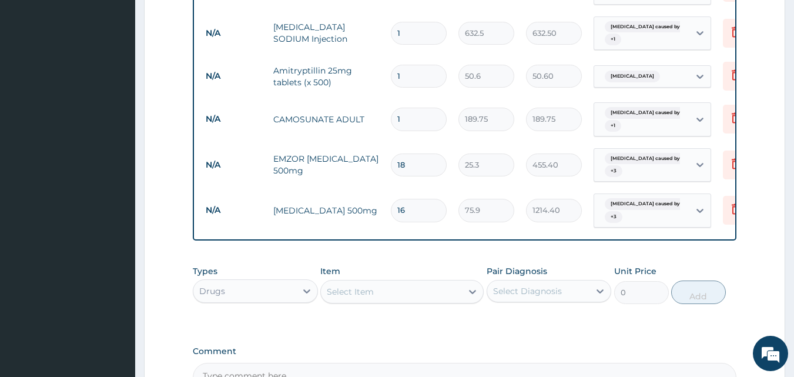
scroll to position [652, 0]
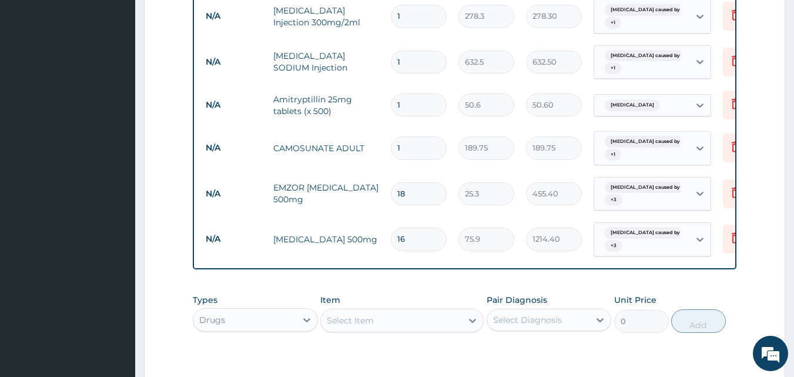
type input "16"
drag, startPoint x: 412, startPoint y: 102, endPoint x: 390, endPoint y: 95, distance: 22.9
click at [391, 96] on div "1" at bounding box center [419, 104] width 56 height 23
type input "5"
type input "253.00"
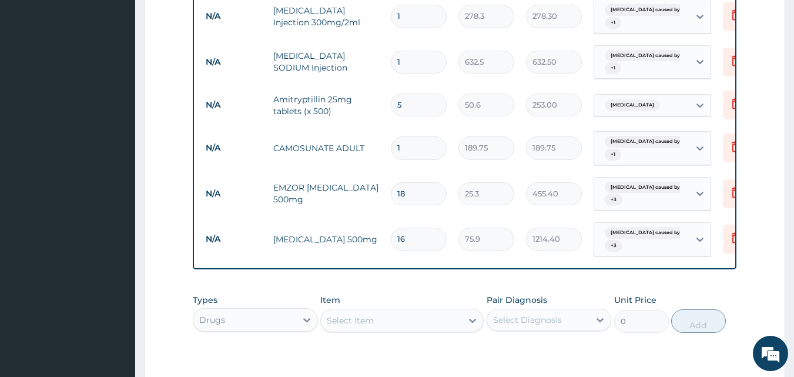
type input "5"
drag, startPoint x: 415, startPoint y: 62, endPoint x: 362, endPoint y: 56, distance: 53.2
click at [362, 56] on tr "N/A AMOXICILLIN SODIUM Injection 1 632.5 632.50 Malaria caused by simian plasm.…" at bounding box center [488, 62] width 576 height 46
type input "10"
type input "6325.00"
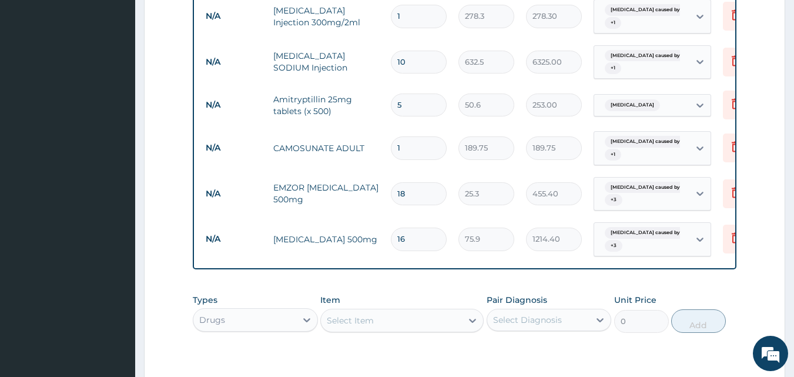
type input "10"
click at [416, 21] on input "1" at bounding box center [419, 16] width 56 height 23
type input "18"
type input "5009.40"
type input "19"
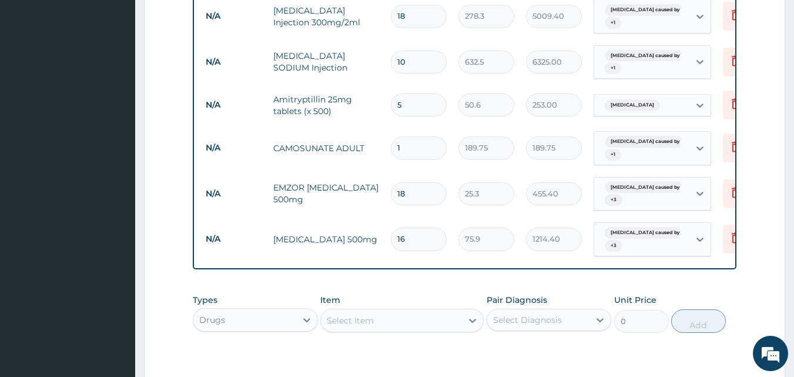
type input "5287.70"
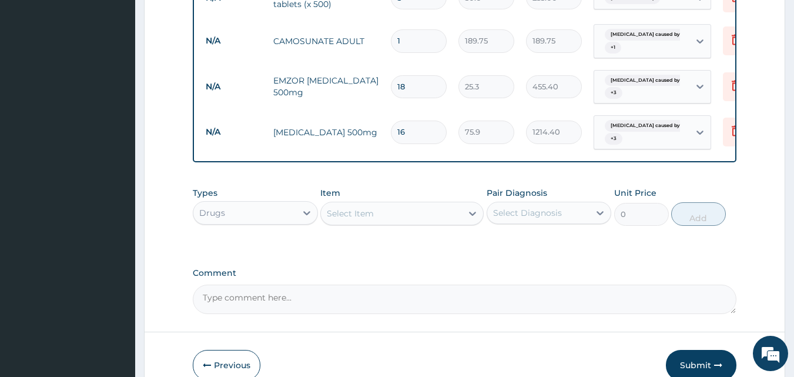
scroll to position [828, 0]
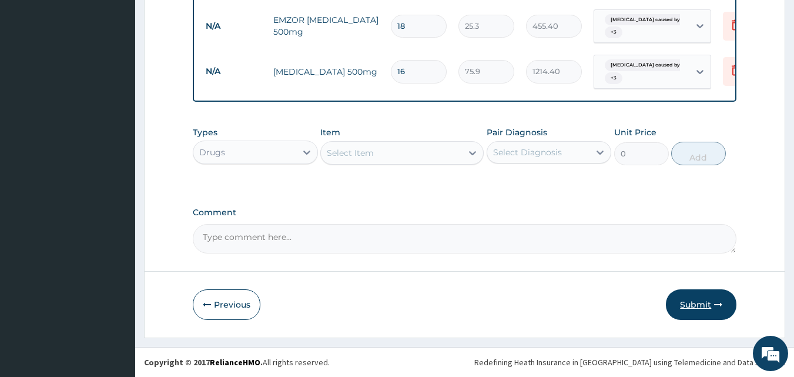
type input "19"
click at [691, 306] on button "Submit" at bounding box center [701, 304] width 71 height 31
